Goal: Information Seeking & Learning: Check status

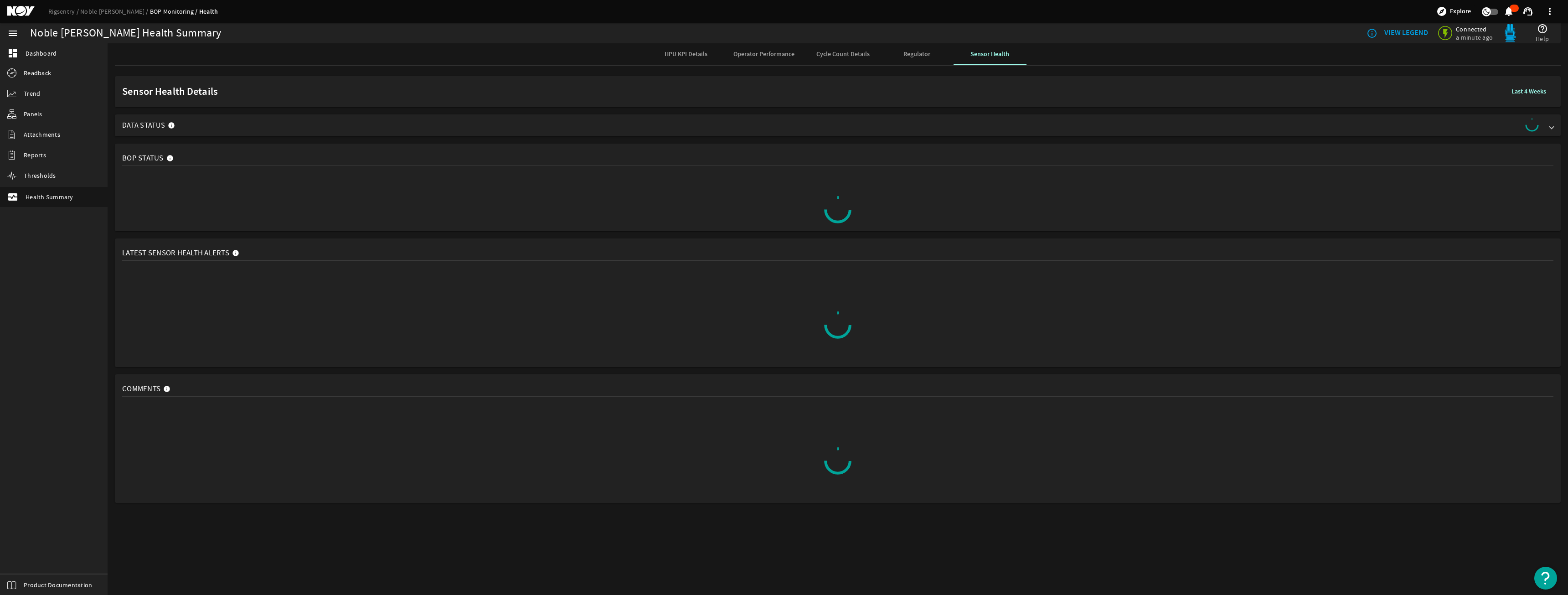
click at [232, 136] on div "Sensor Health Details Last 4 Weeks Data Status BOP Status Latest Sensor Health …" at bounding box center [838, 289] width 1461 height 434
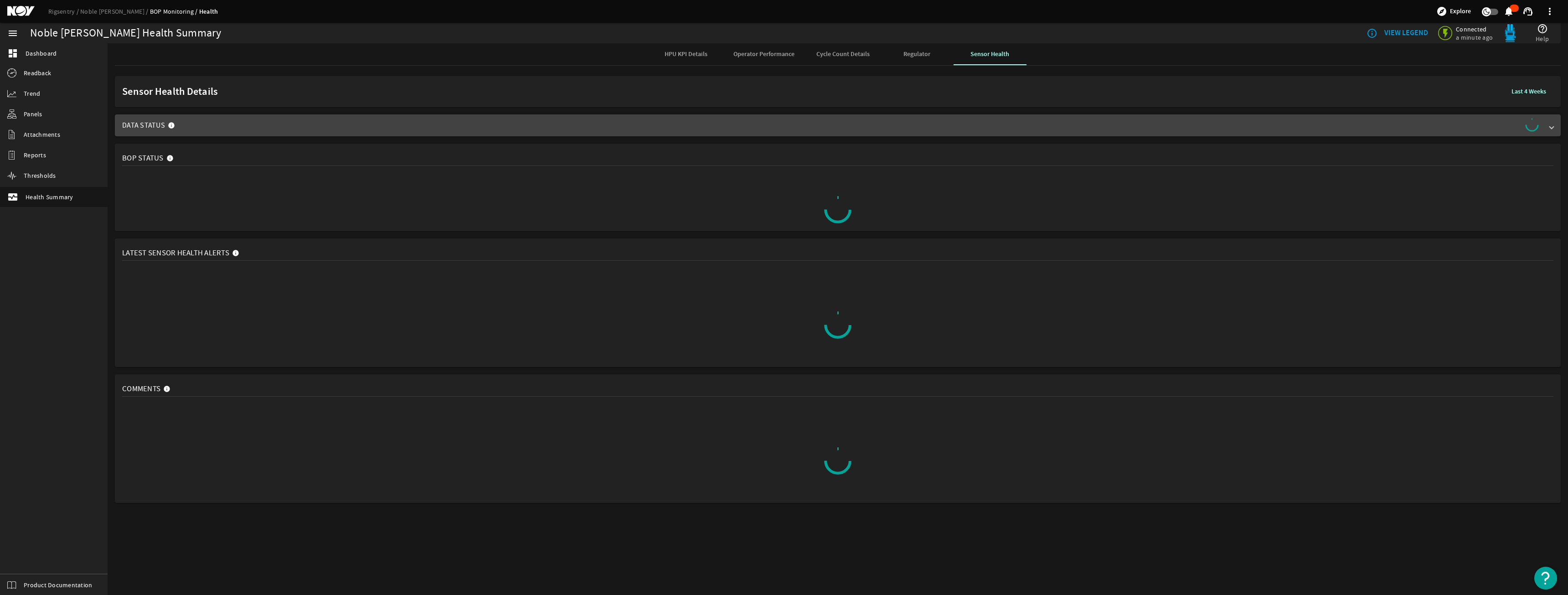
click at [232, 129] on span "Data Status" at bounding box center [836, 125] width 1428 height 15
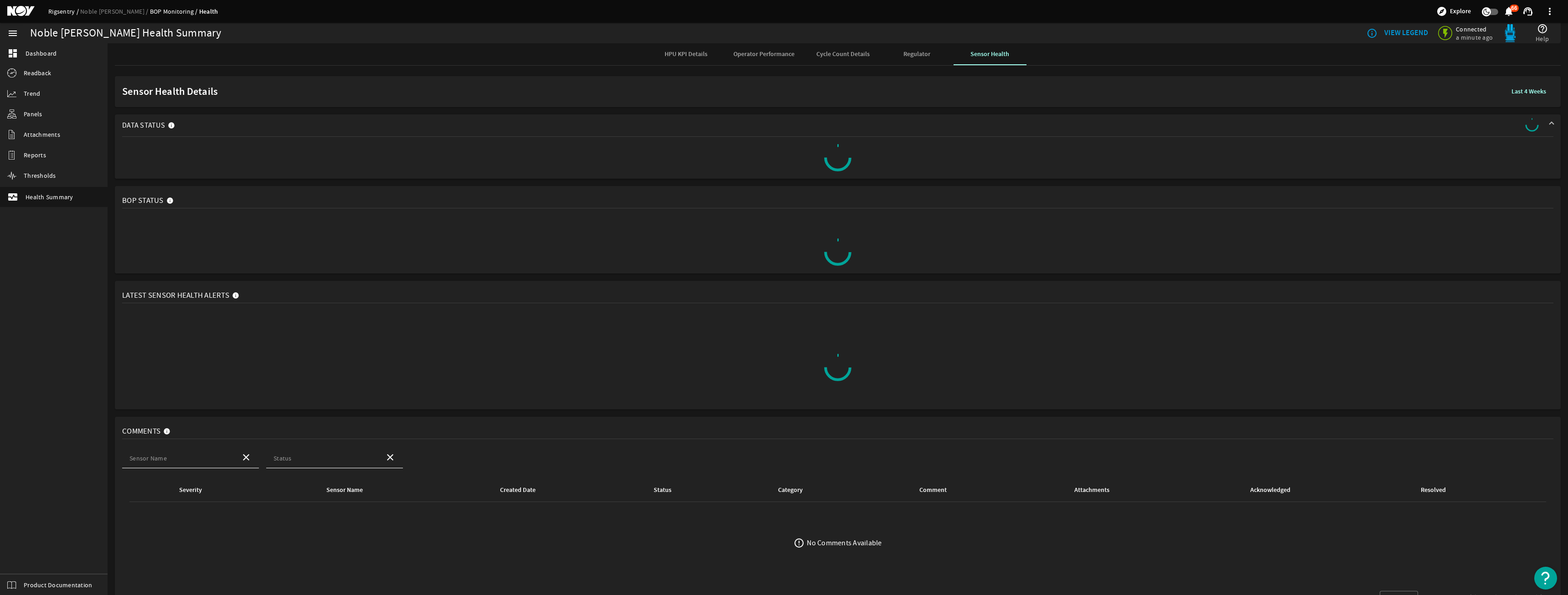
click at [69, 11] on link "Rigsentry" at bounding box center [64, 11] width 32 height 8
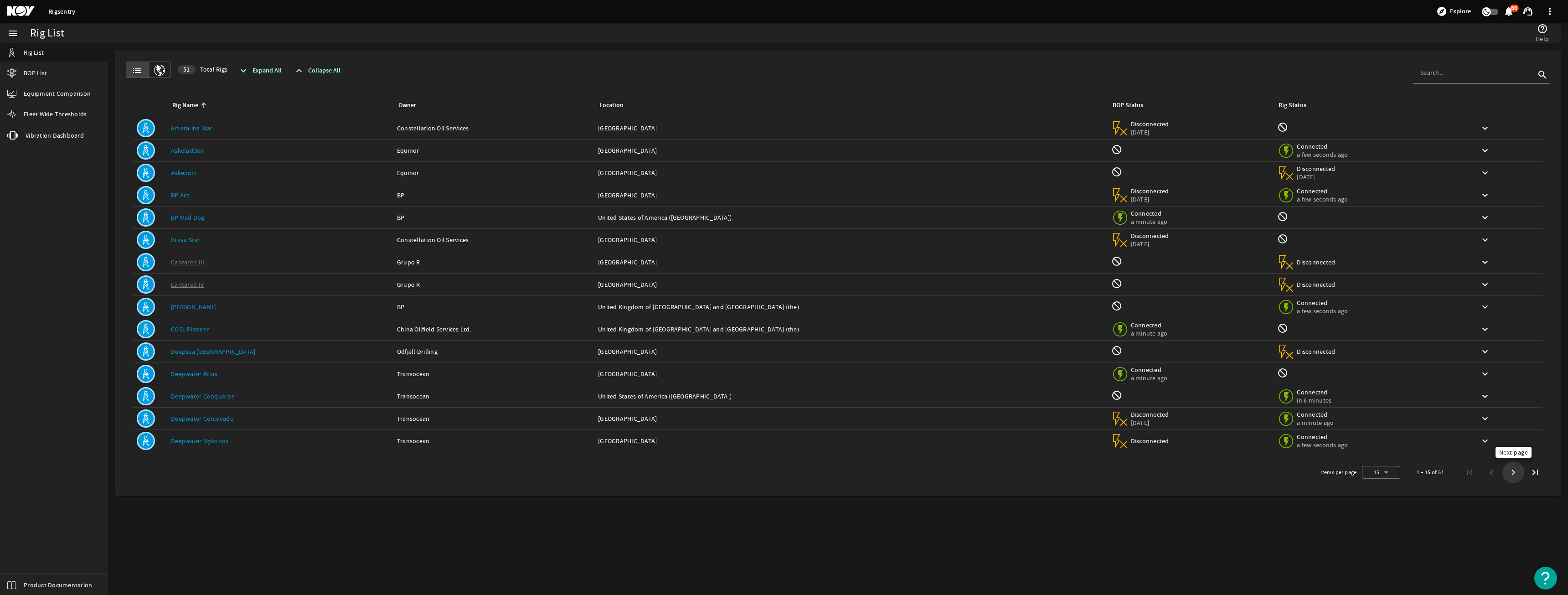
click at [1511, 472] on span "Next page" at bounding box center [1513, 472] width 17 height 17
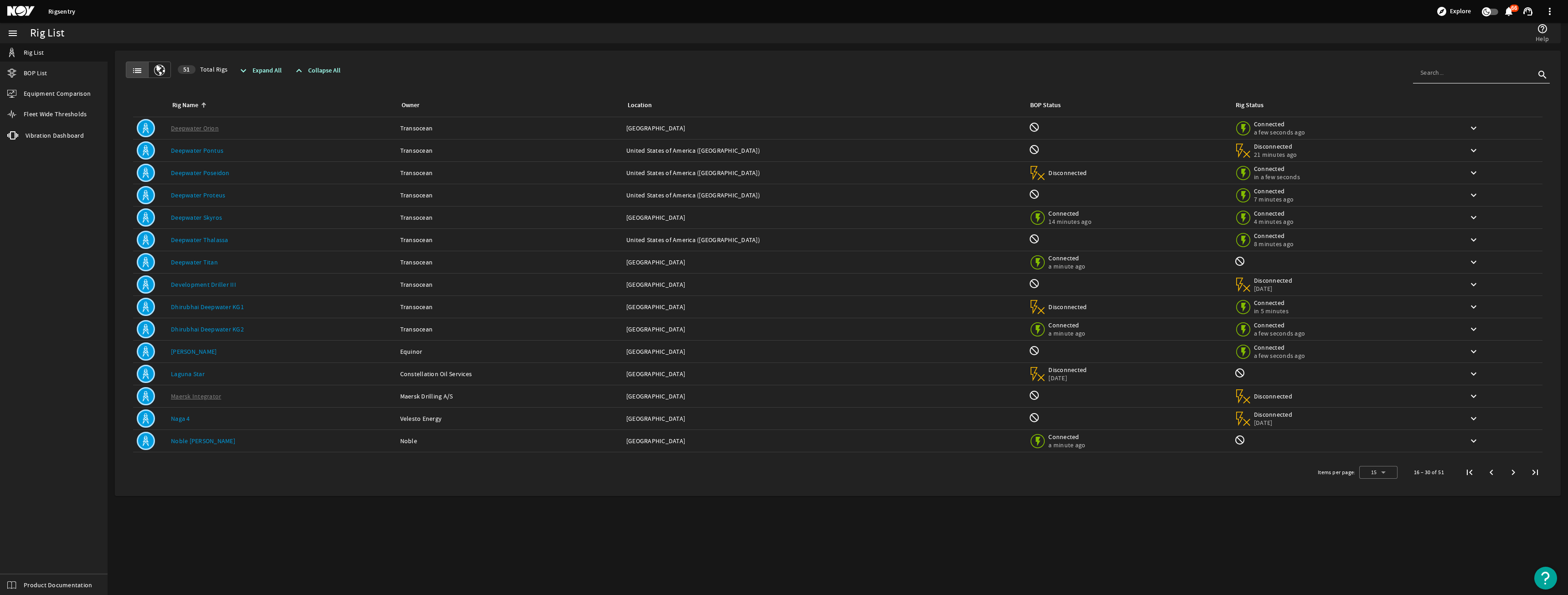
click at [1510, 469] on span "Next page" at bounding box center [1513, 472] width 17 height 17
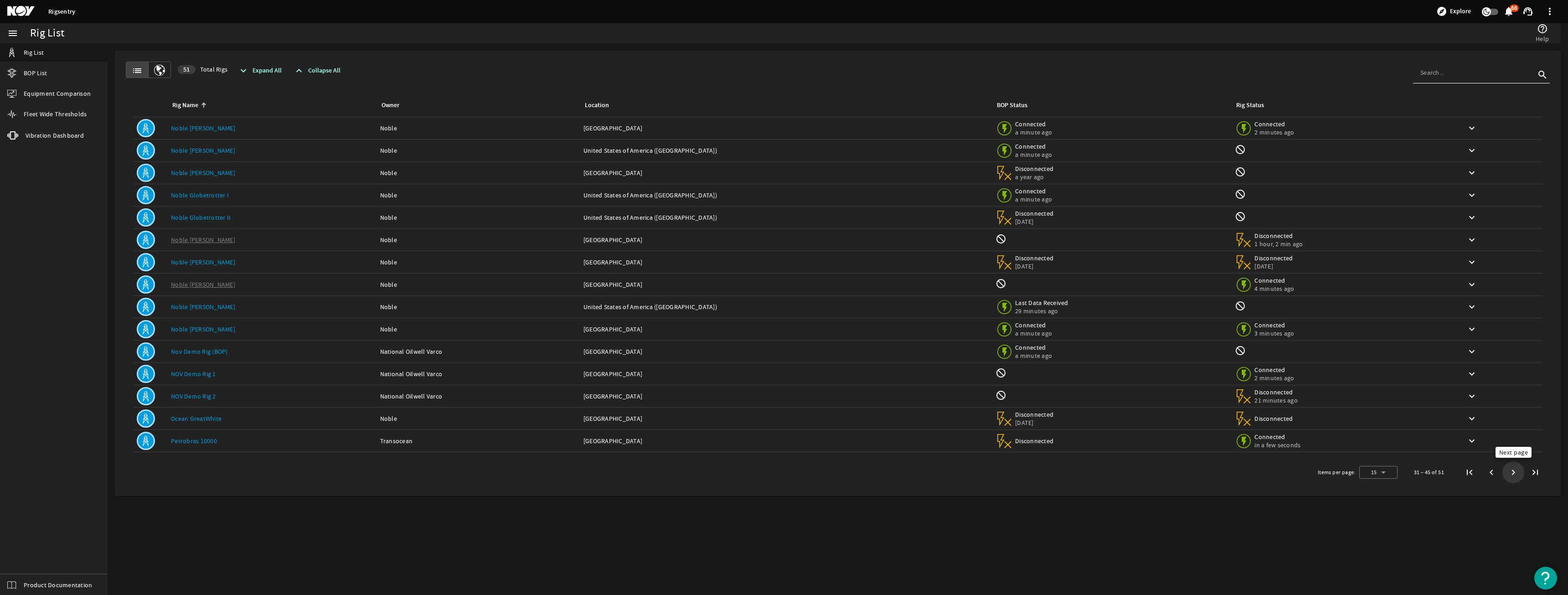
click at [1519, 463] on span "Next page" at bounding box center [1513, 472] width 21 height 21
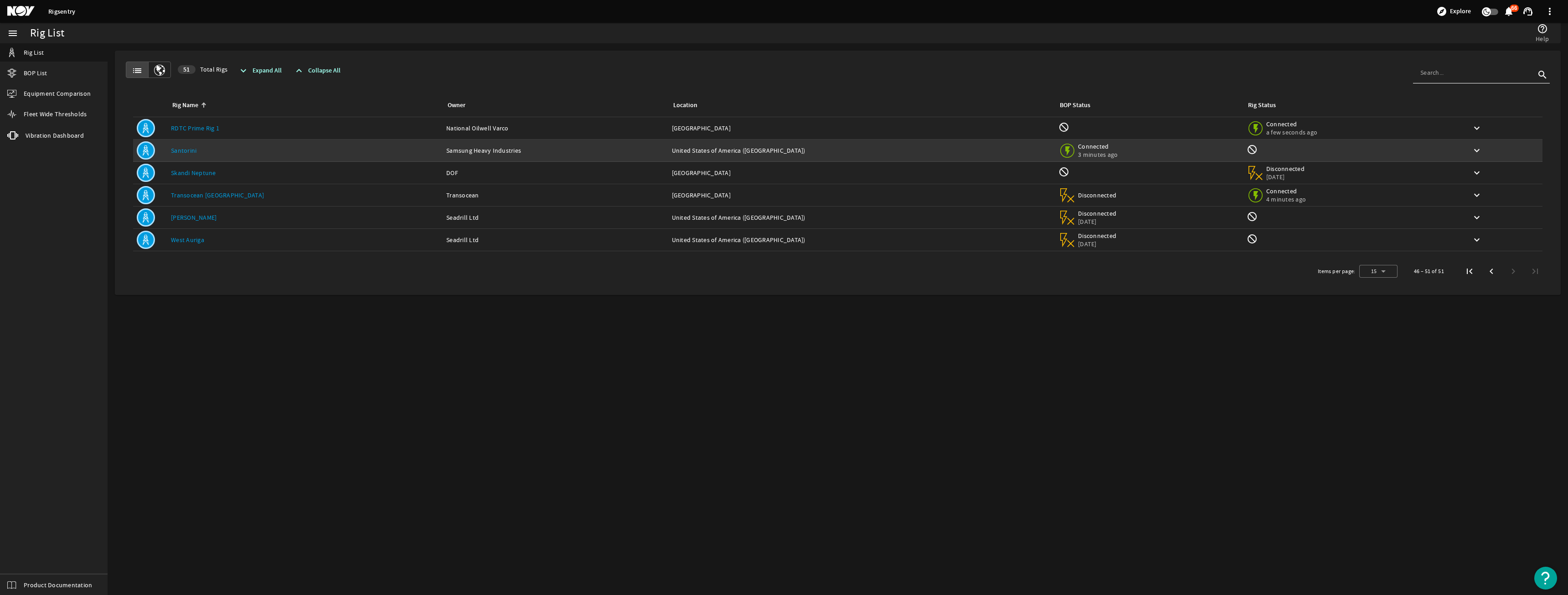
click at [193, 153] on link "Santorini" at bounding box center [184, 150] width 25 height 8
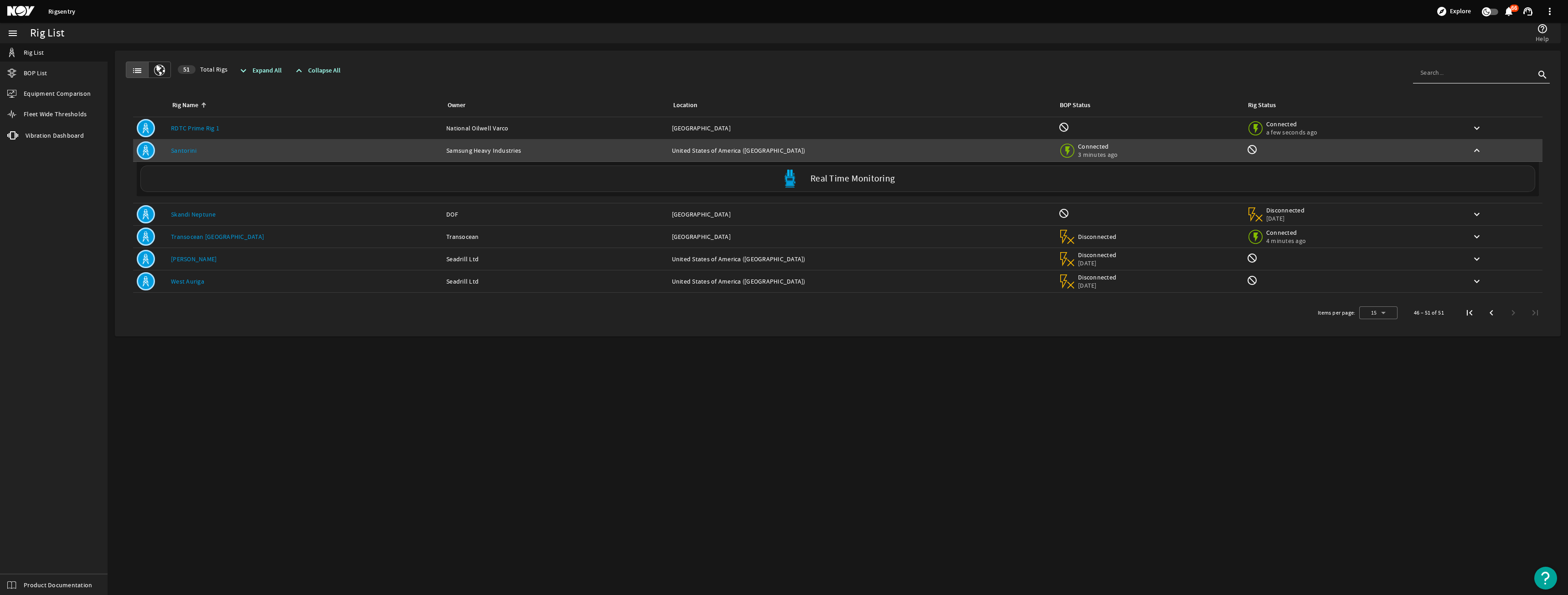
click at [627, 184] on div "Real Time Monitoring" at bounding box center [838, 178] width 1396 height 26
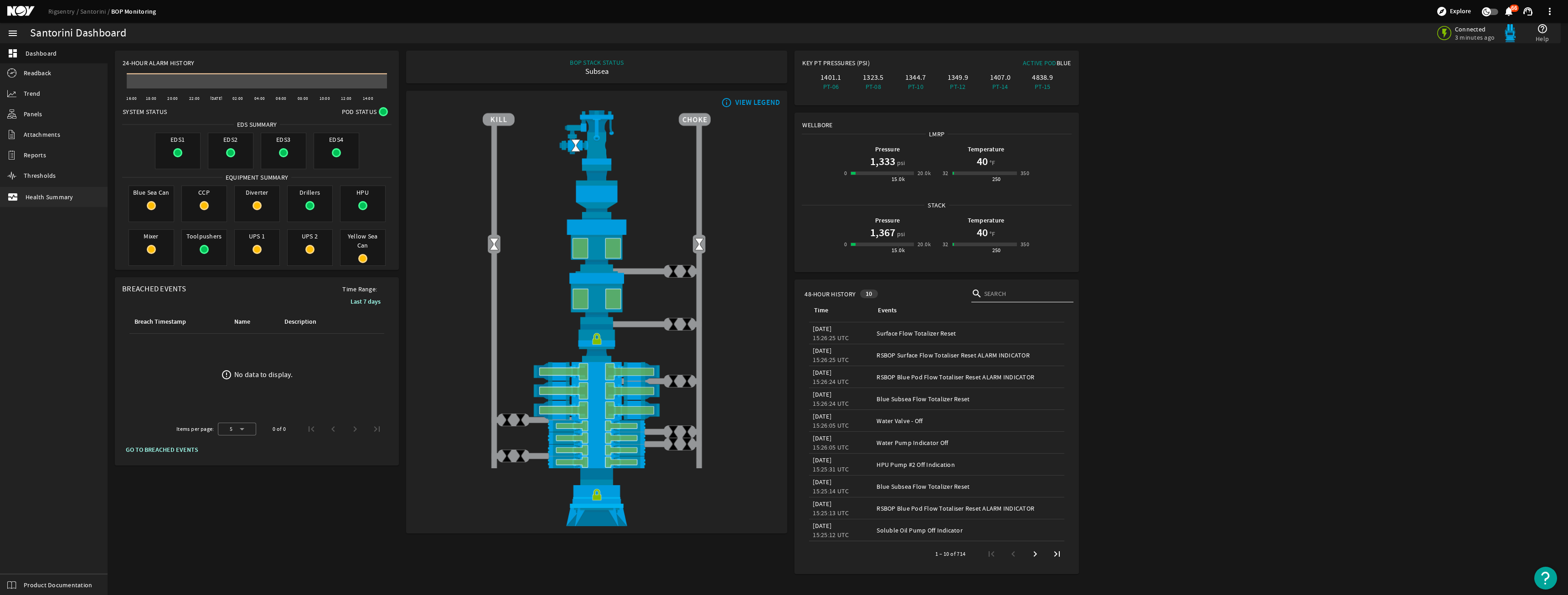
click at [52, 189] on link "monitor_heart Health Summary" at bounding box center [54, 197] width 107 height 20
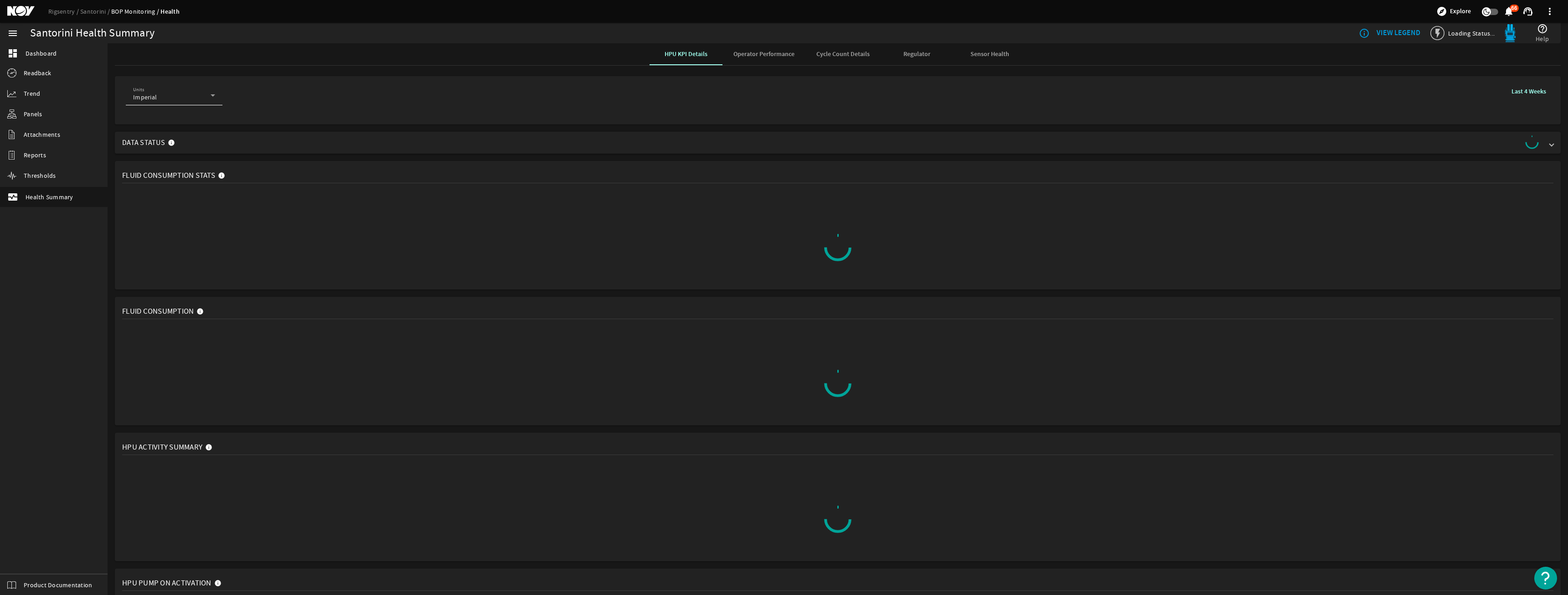
click at [986, 52] on span "Sensor Health" at bounding box center [990, 54] width 39 height 7
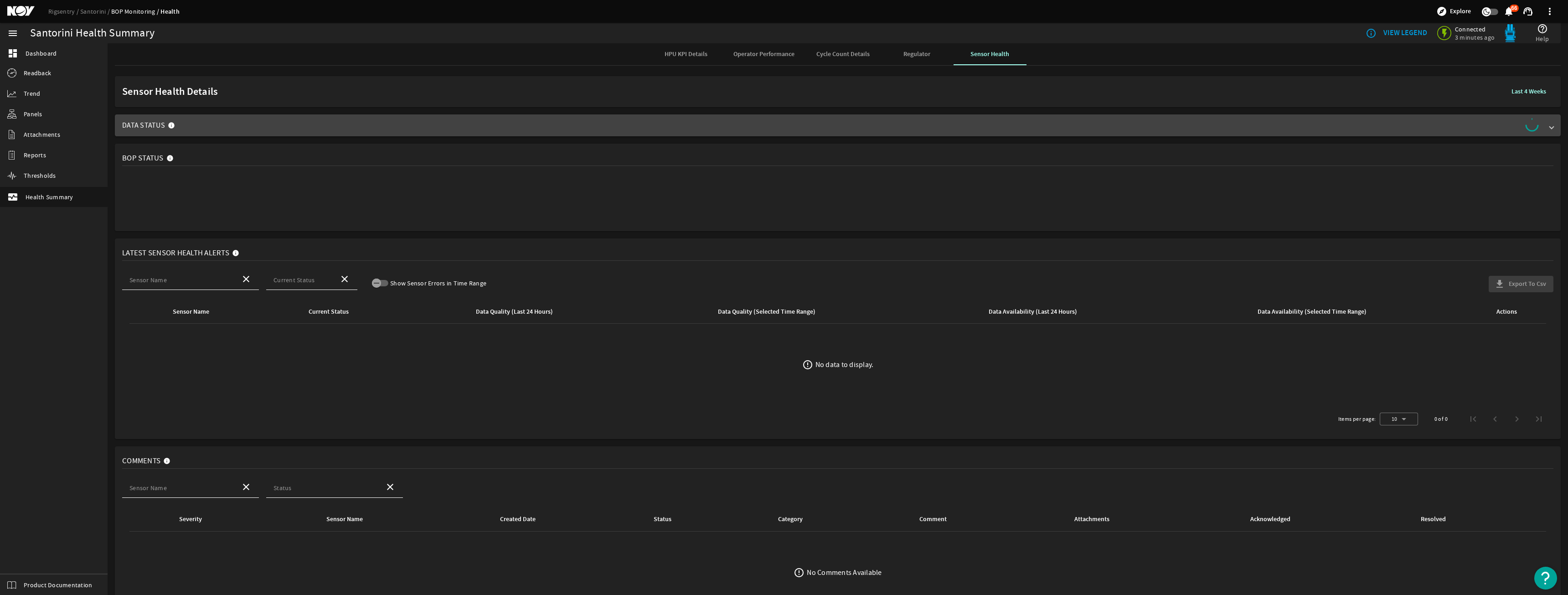
click at [467, 121] on span "Data Status" at bounding box center [836, 125] width 1428 height 15
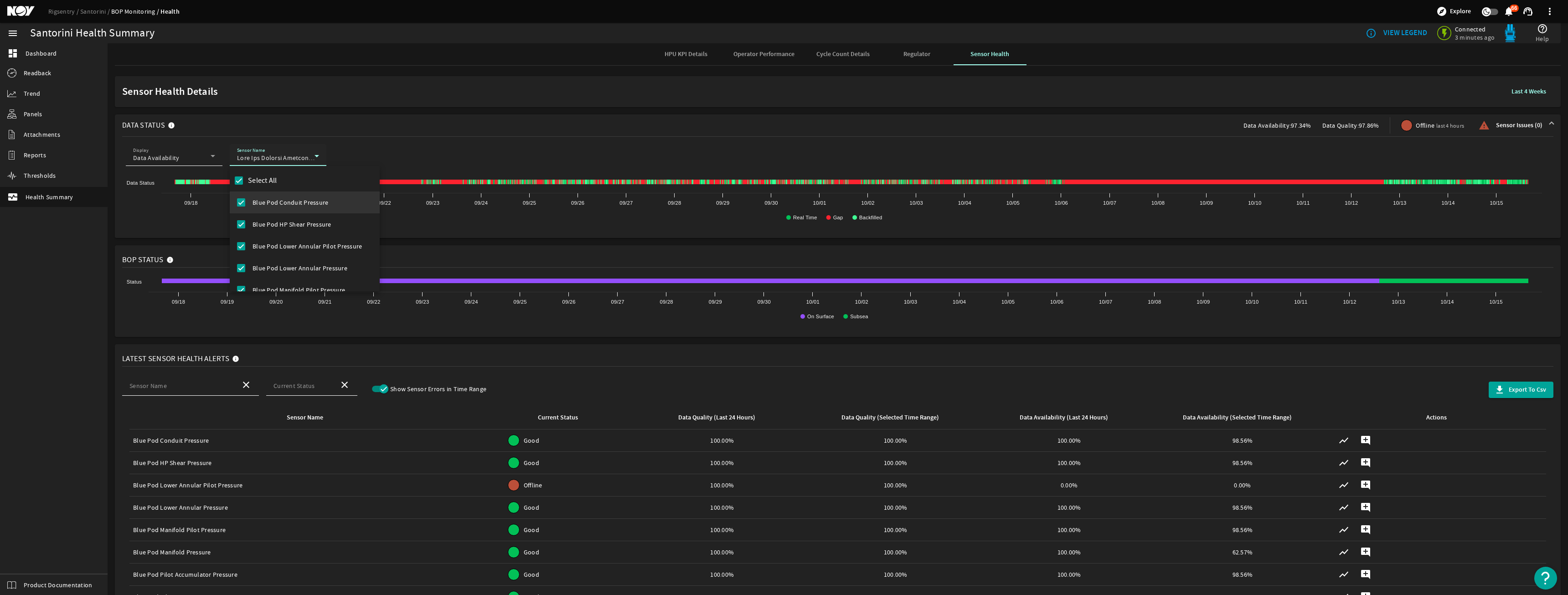
click at [282, 183] on div "Select All Blue Pod Conduit Pressure Blue Pod HP Shear Pressure Blue Pod Lower …" at bounding box center [305, 228] width 150 height 126
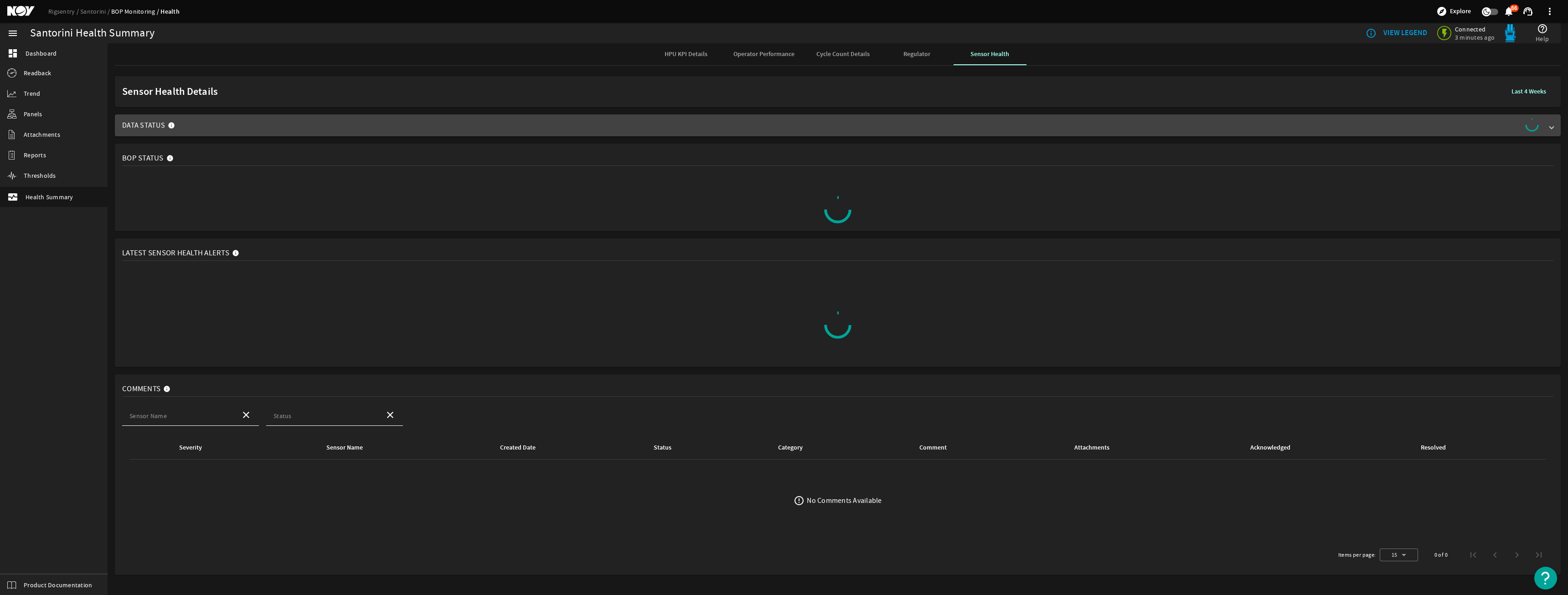
click at [193, 130] on span "Data Status" at bounding box center [836, 125] width 1428 height 15
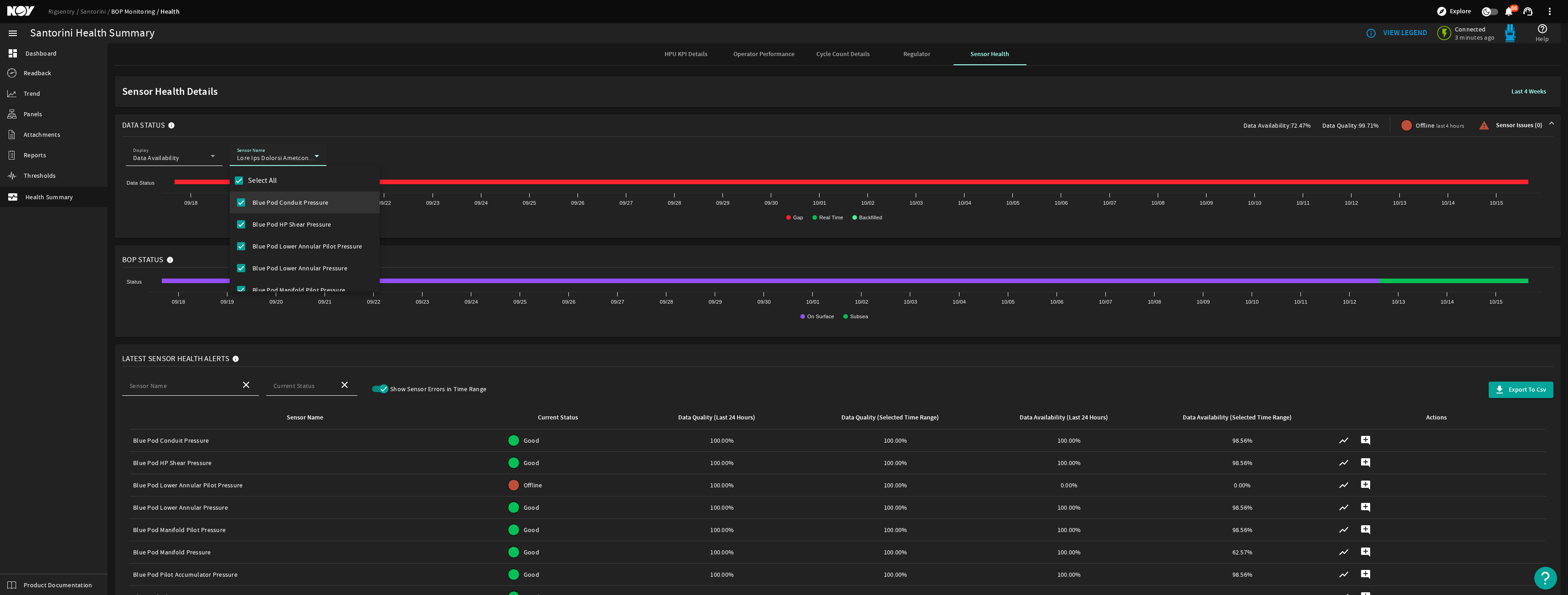
click at [258, 179] on label "Select All" at bounding box center [262, 180] width 31 height 9
click at [246, 179] on input "Select All" at bounding box center [239, 180] width 15 height 15
checkbox input "false"
click at [303, 189] on span "Diverter Manifold Pressure" at bounding box center [289, 190] width 75 height 9
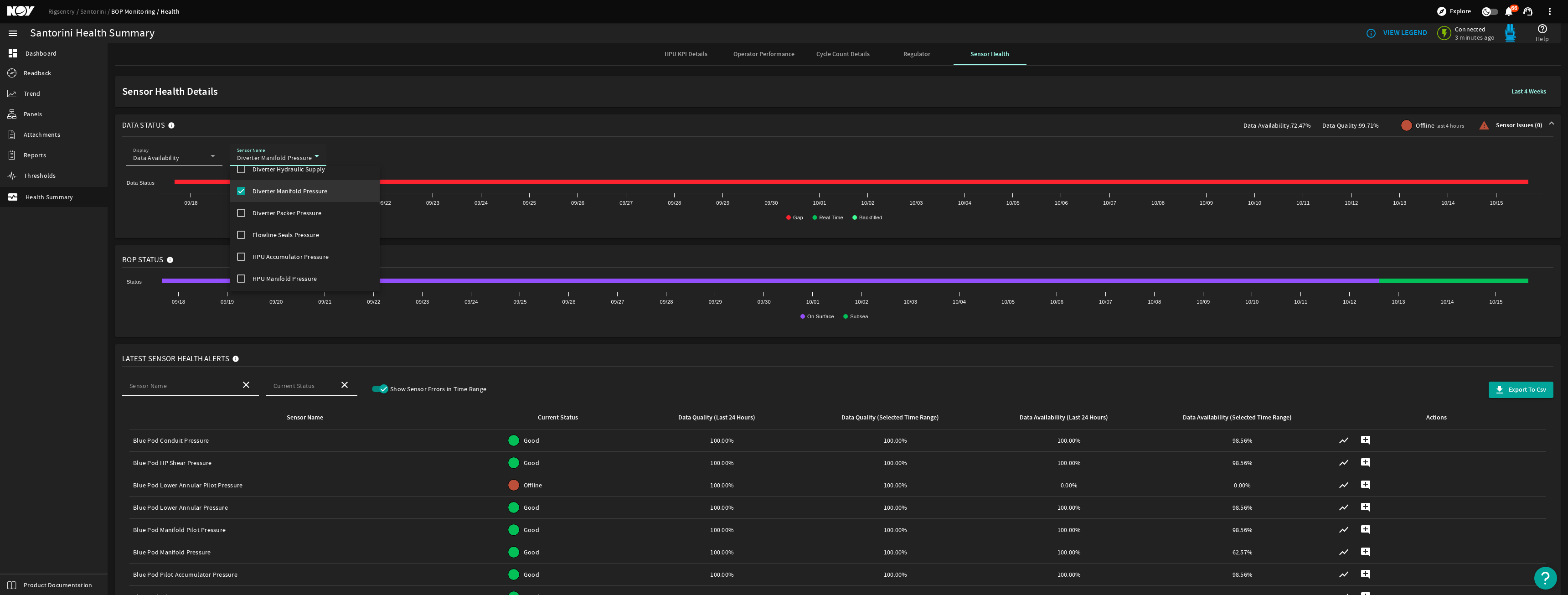
click at [373, 117] on div at bounding box center [784, 297] width 1568 height 595
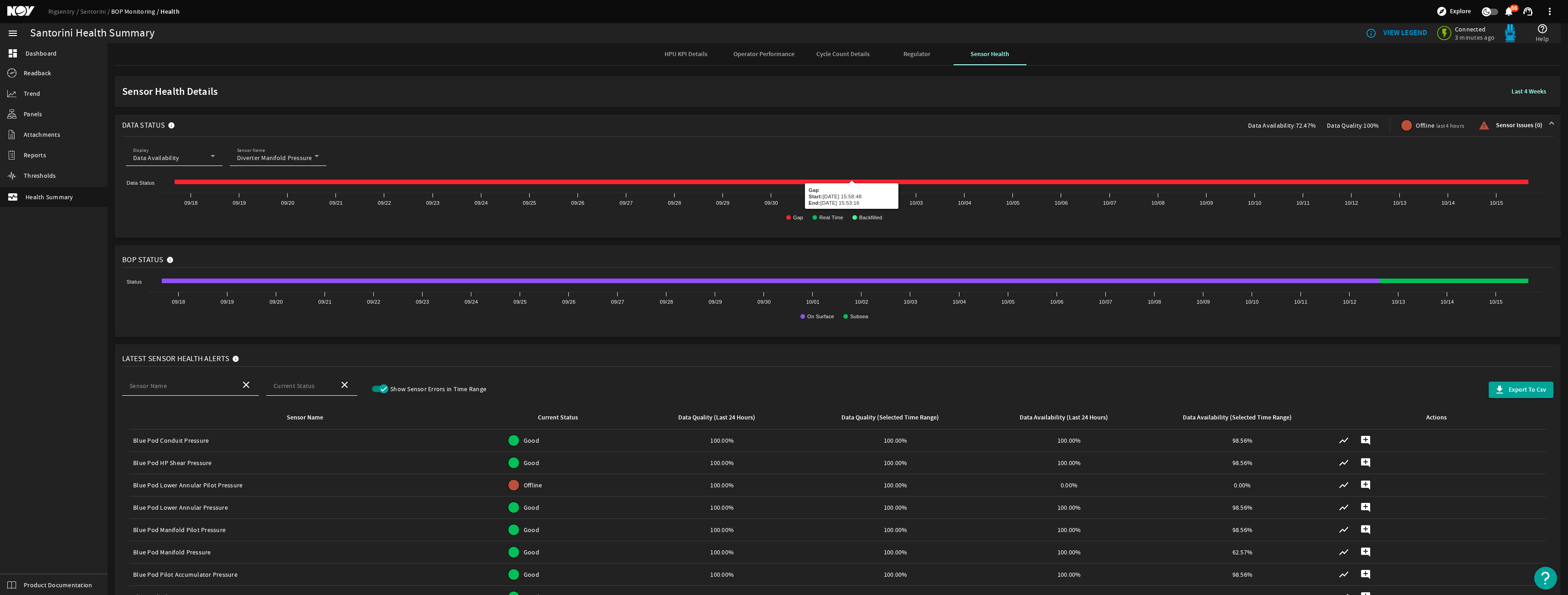
click at [547, 183] on icon at bounding box center [851, 181] width 1354 height 5
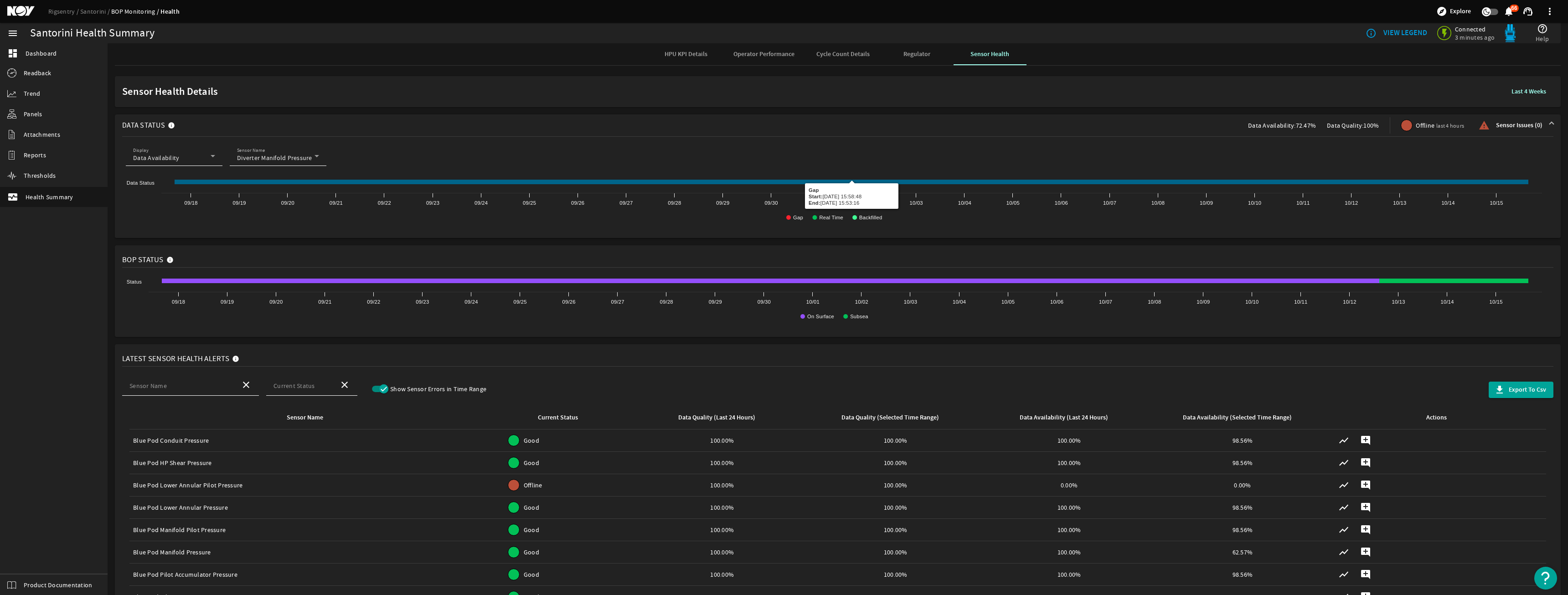
click at [547, 183] on icon at bounding box center [851, 181] width 1354 height 5
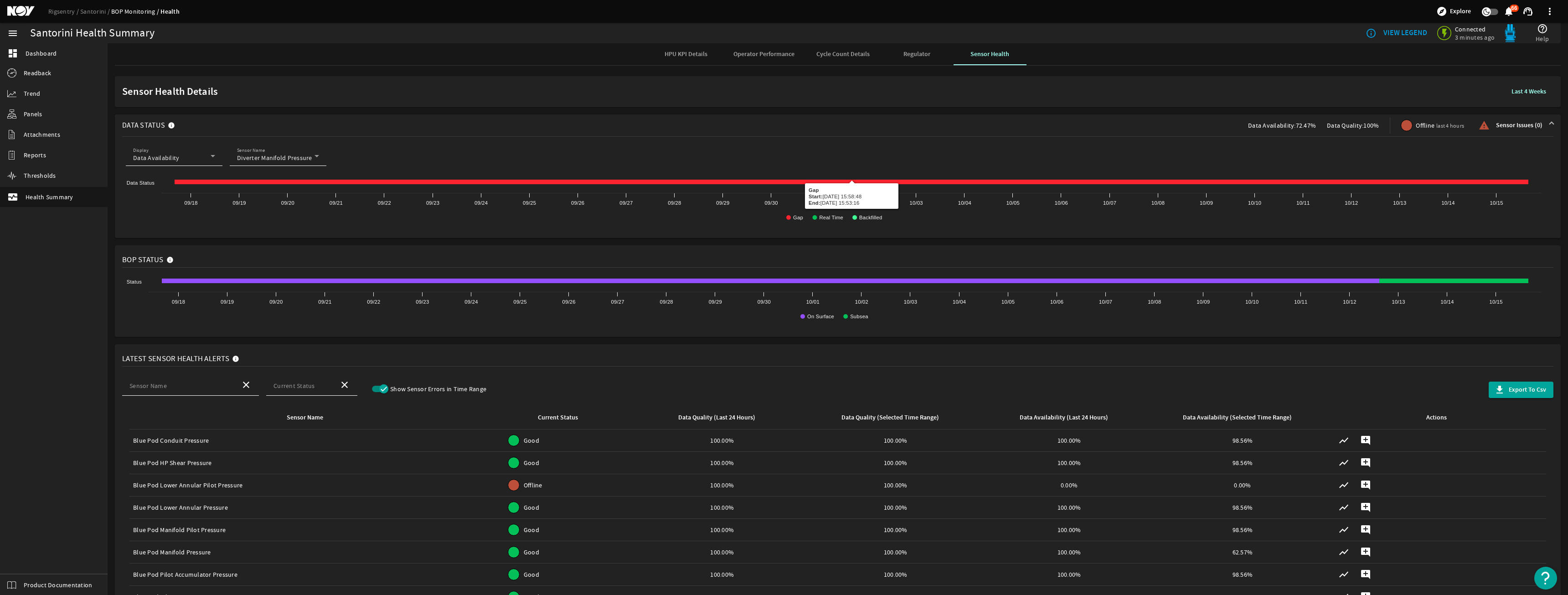
click at [547, 183] on icon at bounding box center [851, 181] width 1354 height 5
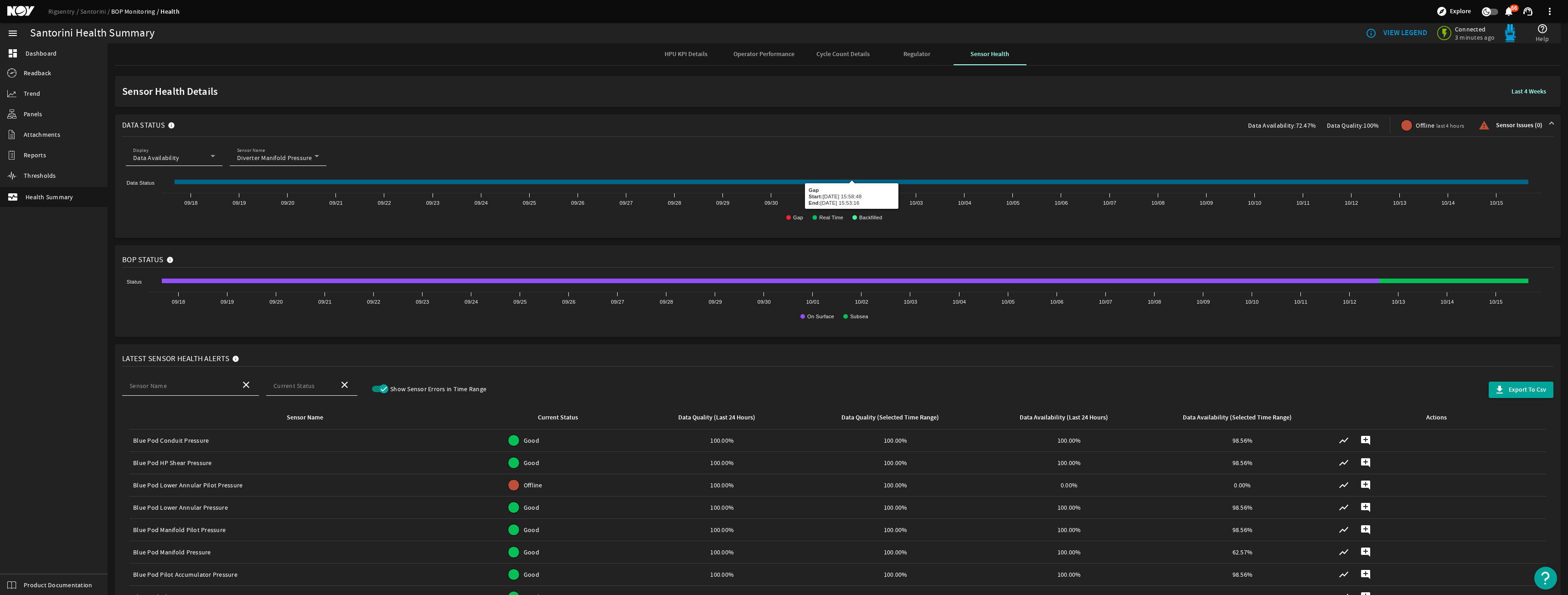
click at [547, 183] on icon at bounding box center [851, 181] width 1354 height 5
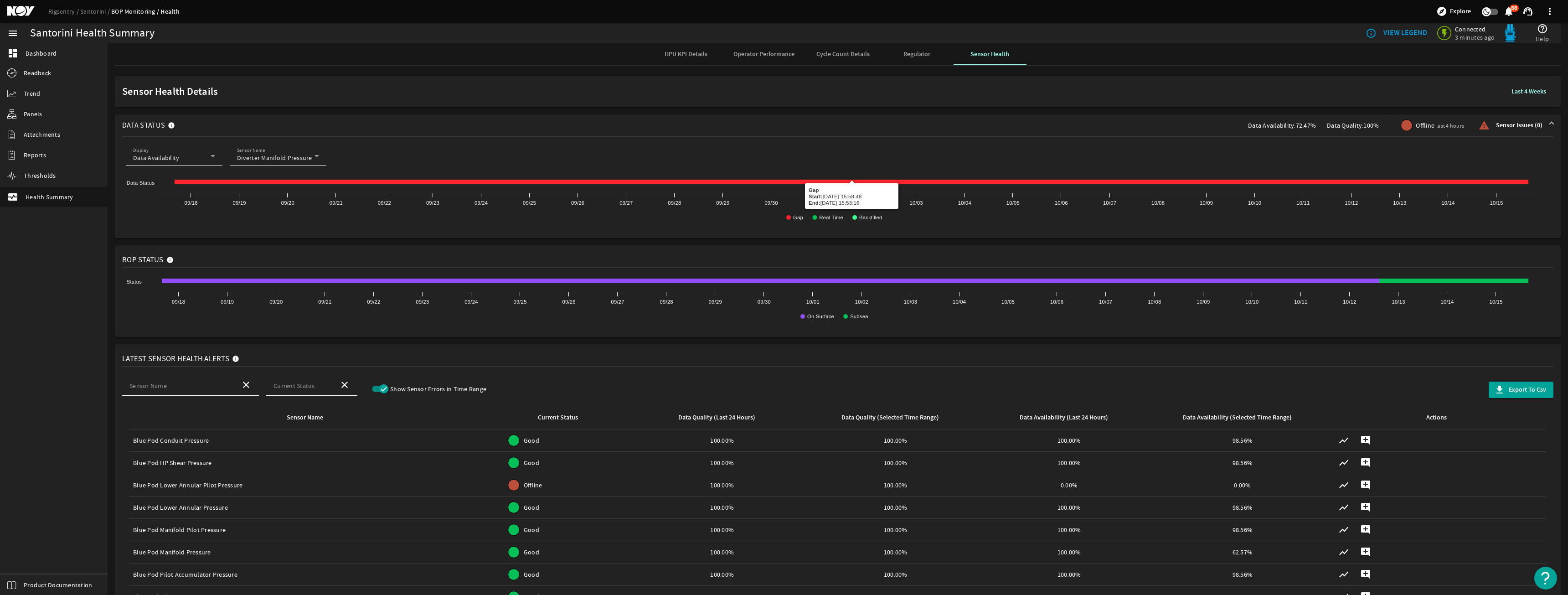
click at [547, 183] on icon at bounding box center [851, 181] width 1354 height 5
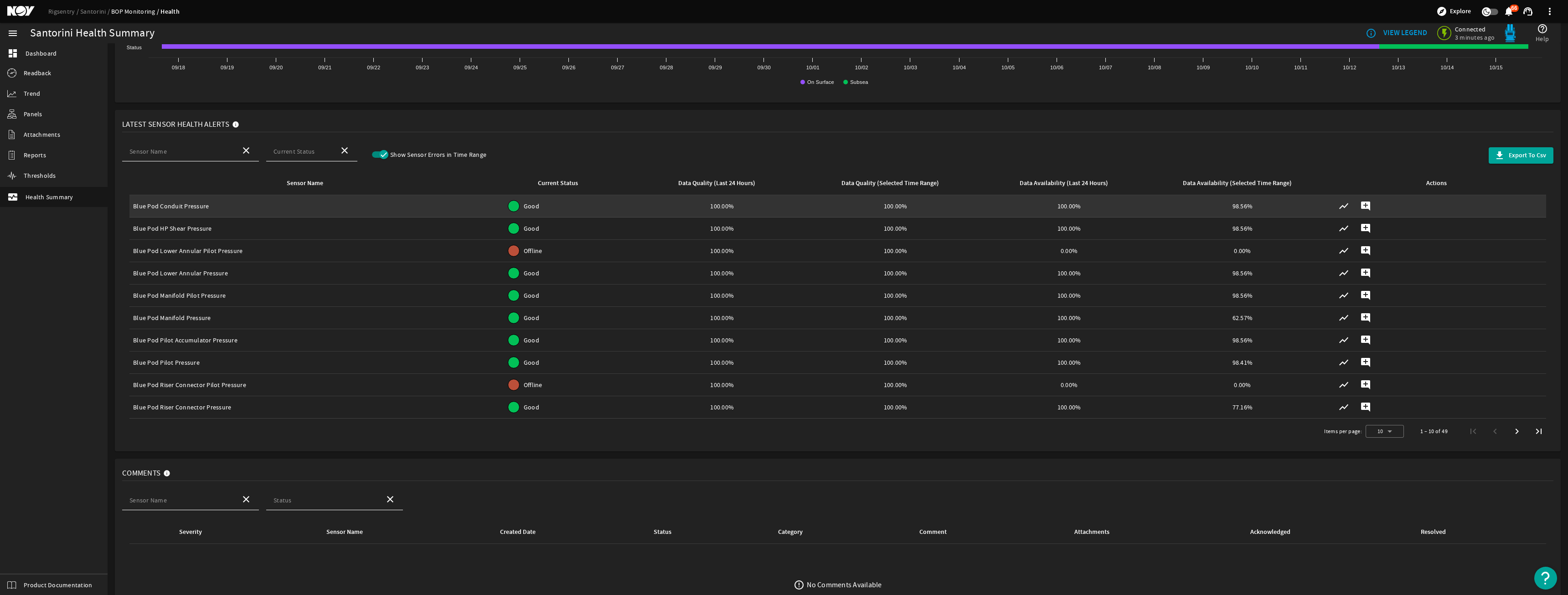
scroll to position [302, 0]
